Goal: Information Seeking & Learning: Find specific page/section

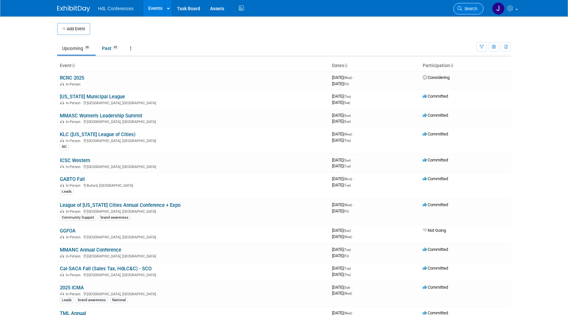
click at [467, 4] on link "Search" at bounding box center [468, 9] width 30 height 12
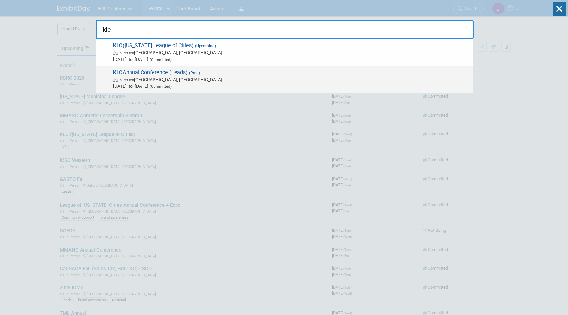
type input "klc"
click at [210, 73] on span "KLC Annual Conference (Leads) (Past) In-Person Lexington, KY Sep 24, 2024 to Se…" at bounding box center [290, 79] width 358 height 20
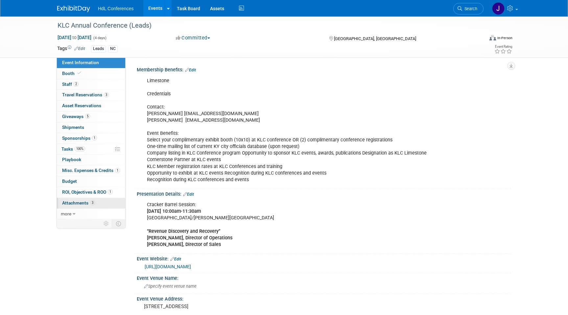
click at [102, 204] on link "3 Attachments 3" at bounding box center [91, 203] width 68 height 11
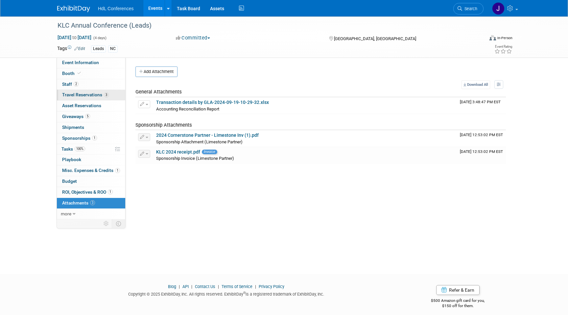
click at [95, 96] on span "Travel Reservations 3" at bounding box center [85, 94] width 47 height 5
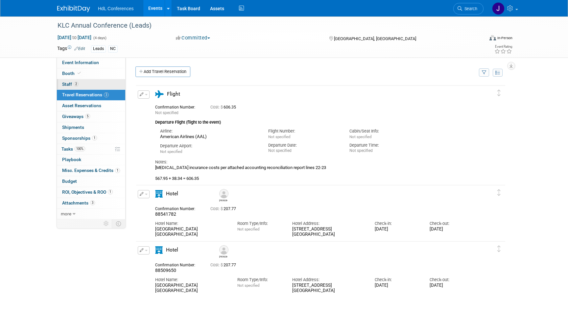
click at [98, 84] on link "2 Staff 2" at bounding box center [91, 84] width 68 height 11
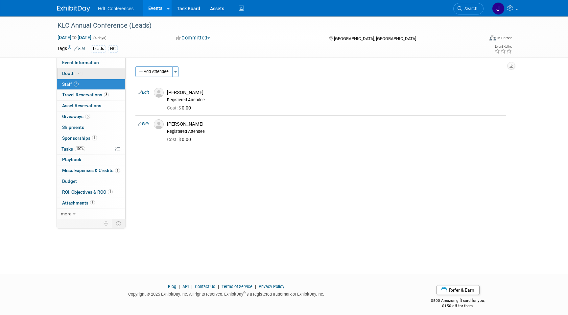
click at [101, 74] on link "Booth" at bounding box center [91, 73] width 68 height 11
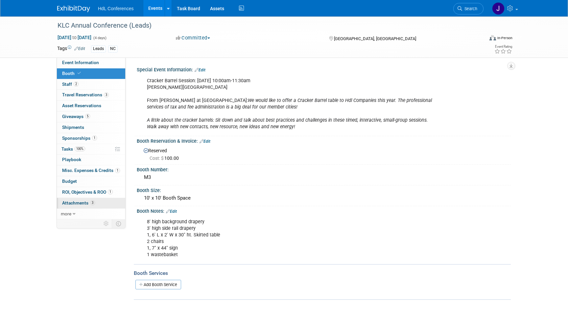
click at [89, 203] on span "Attachments 3" at bounding box center [78, 202] width 33 height 5
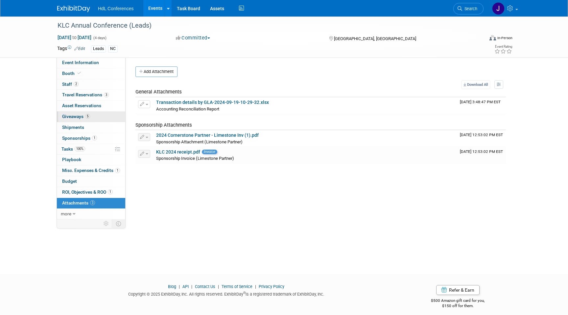
click at [91, 119] on link "5 Giveaways 5" at bounding box center [91, 116] width 68 height 11
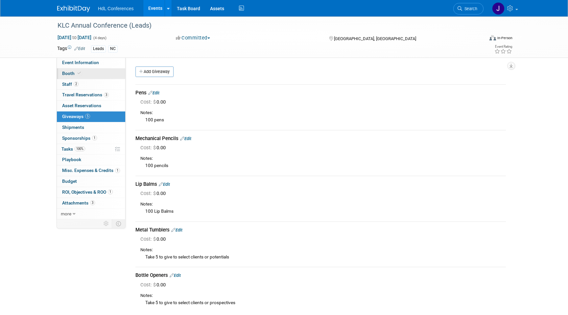
click at [102, 76] on link "Booth" at bounding box center [91, 73] width 68 height 11
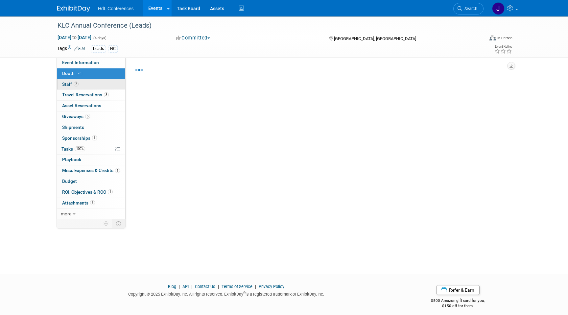
click at [106, 88] on link "2 Staff 2" at bounding box center [91, 84] width 68 height 11
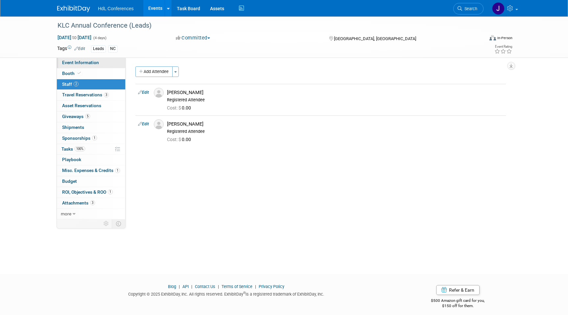
click at [98, 66] on link "Event Information" at bounding box center [91, 63] width 68 height 11
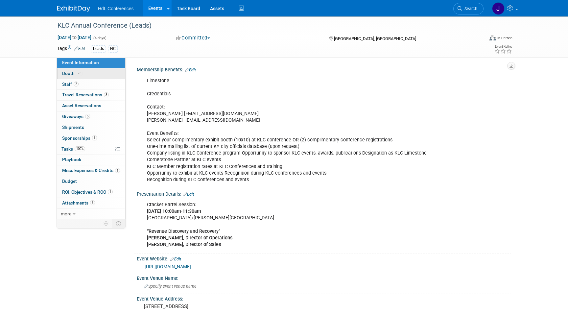
click at [101, 75] on link "Booth" at bounding box center [91, 73] width 68 height 11
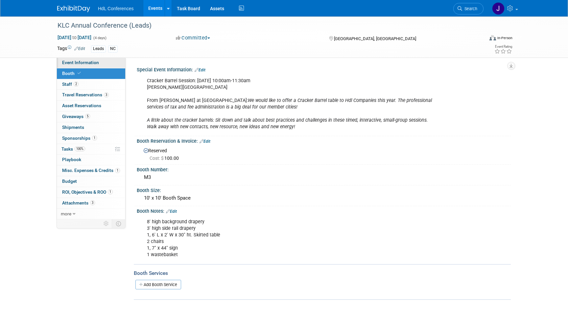
click at [98, 61] on link "Event Information" at bounding box center [91, 63] width 68 height 11
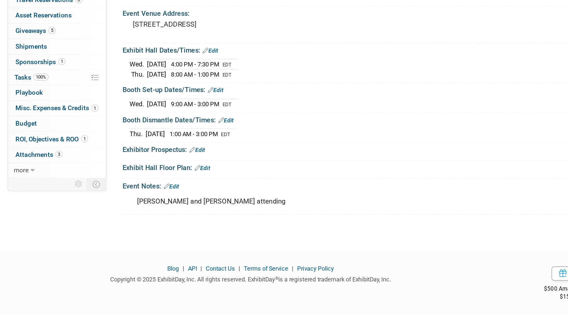
scroll to position [184, 0]
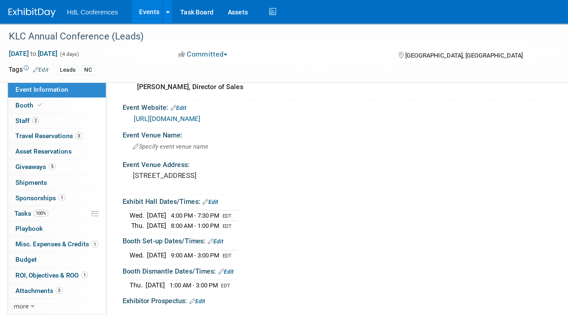
click at [179, 83] on link "https://www.klc.org/EventView/12532" at bounding box center [168, 82] width 46 height 5
click at [74, 9] on img at bounding box center [73, 9] width 33 height 7
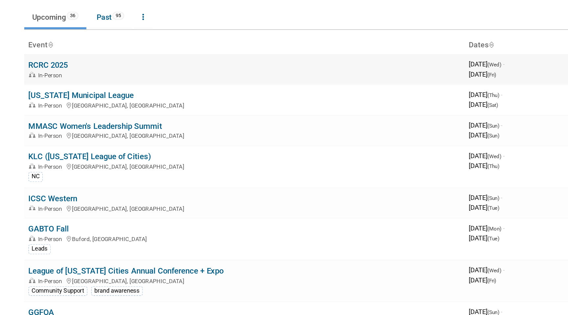
click at [66, 79] on link "RCRC 2025" at bounding box center [72, 78] width 24 height 6
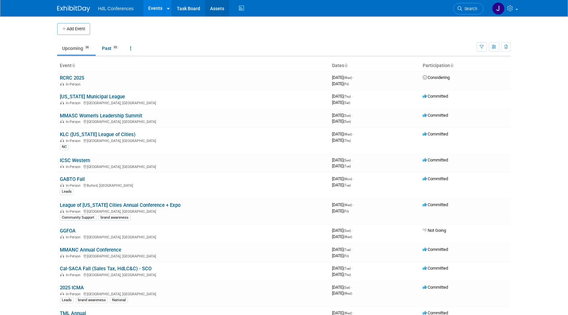
click at [219, 8] on link "Assets" at bounding box center [217, 8] width 24 height 16
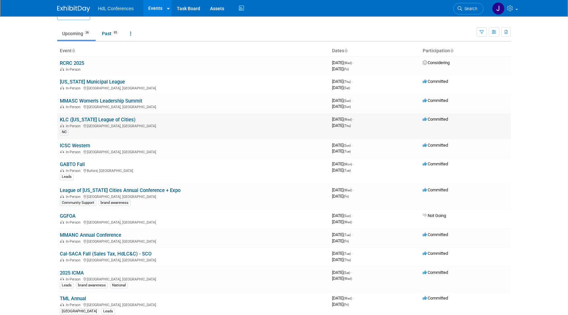
scroll to position [15, 0]
click at [478, 4] on link "Search" at bounding box center [468, 9] width 30 height 12
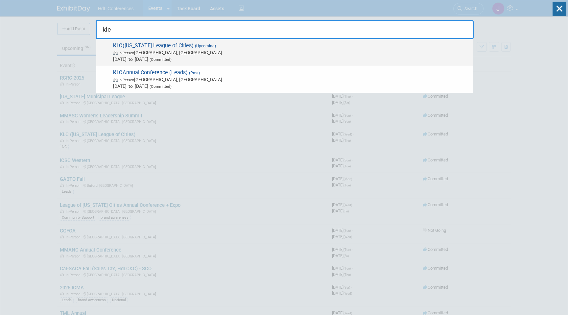
type input "klc"
click at [184, 49] on span "In-Person Owensboro, KY" at bounding box center [291, 52] width 357 height 7
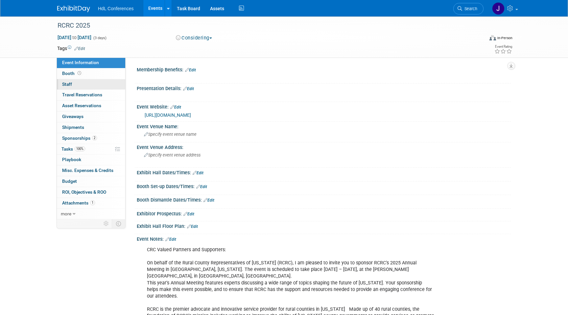
click at [72, 82] on link "0 Staff 0" at bounding box center [91, 84] width 68 height 11
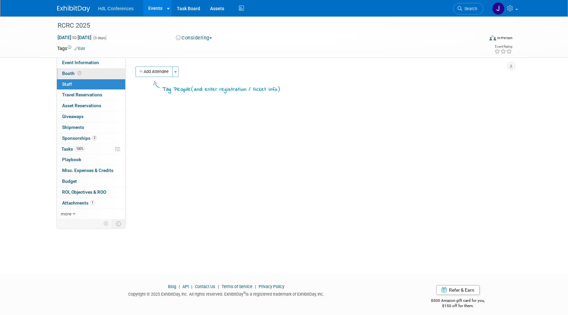
click at [89, 75] on link "Booth" at bounding box center [91, 73] width 68 height 11
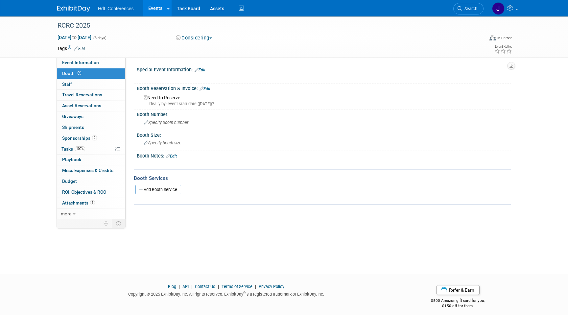
click at [70, 48] on icon at bounding box center [70, 48] width 4 height 4
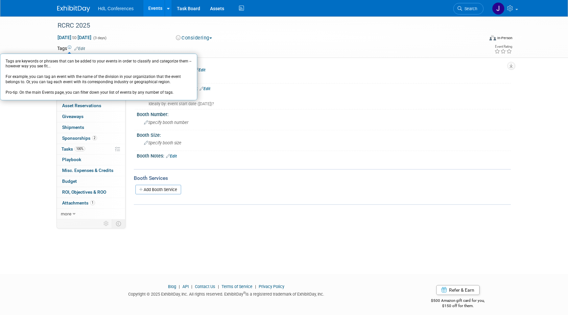
click at [12, 43] on div "RCRC 2025 Sep 17, 2025 to Sep 19, 2025 (3 days) Sep 17, 2025 to Sep 19, 2025 Co…" at bounding box center [284, 36] width 568 height 41
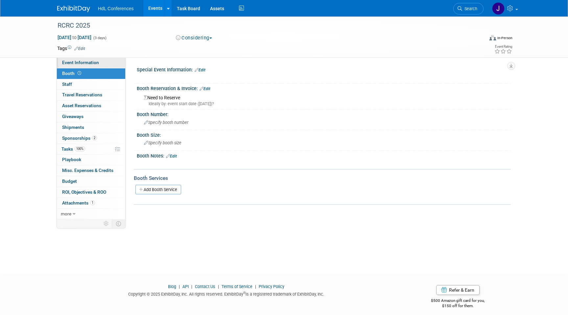
click at [72, 65] on span "Event Information" at bounding box center [80, 62] width 37 height 5
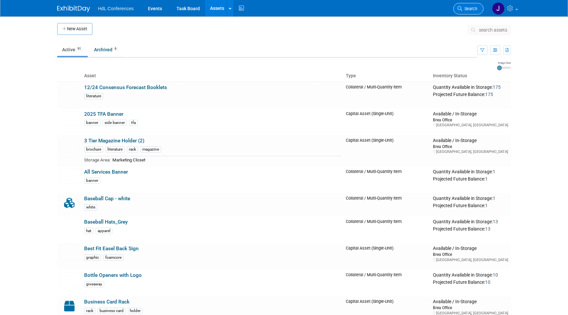
click at [472, 11] on link "Search" at bounding box center [468, 9] width 30 height 12
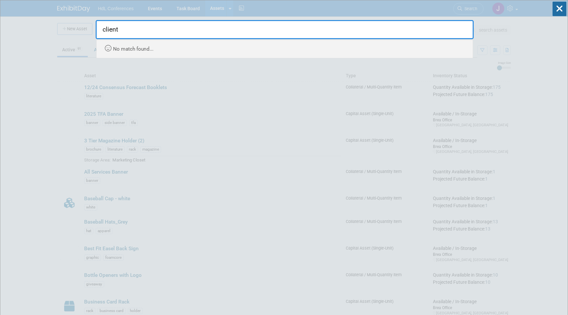
type input "client"
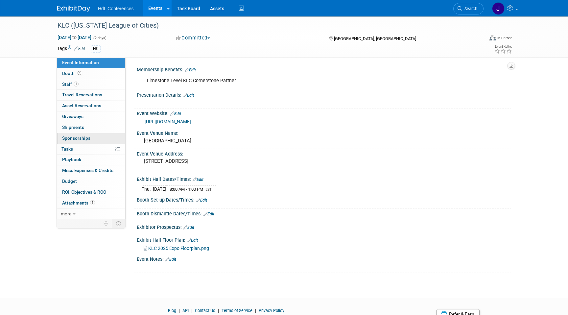
click at [87, 134] on link "0 Sponsorships 0" at bounding box center [91, 138] width 68 height 11
